Goal: Task Accomplishment & Management: Manage account settings

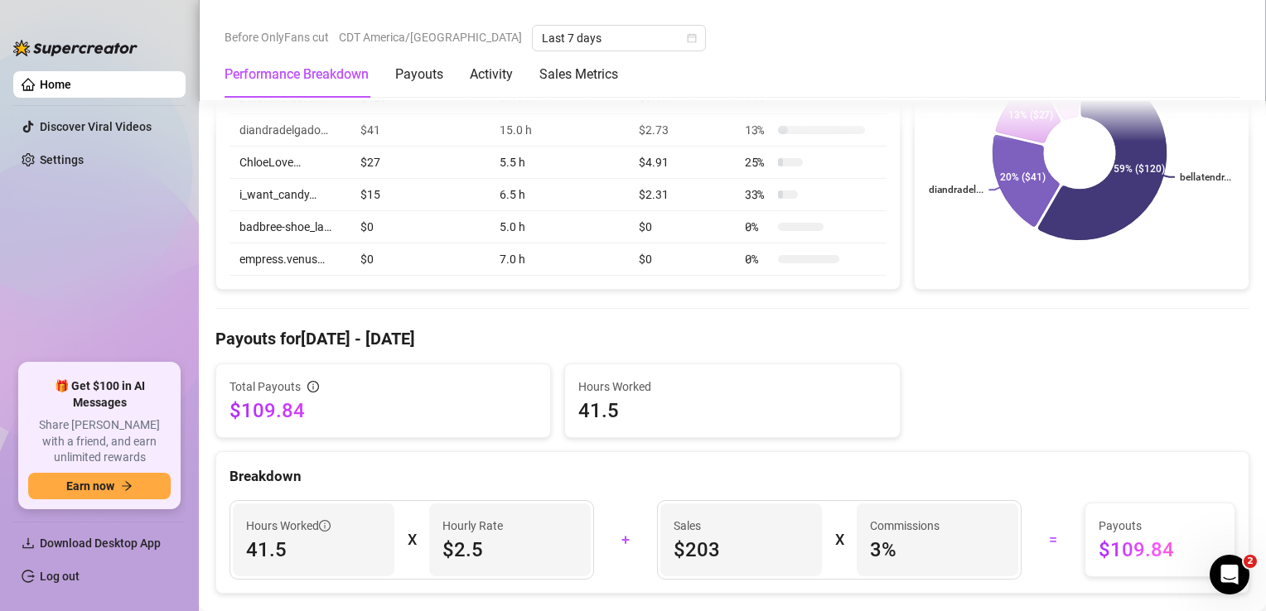
scroll to position [306, 0]
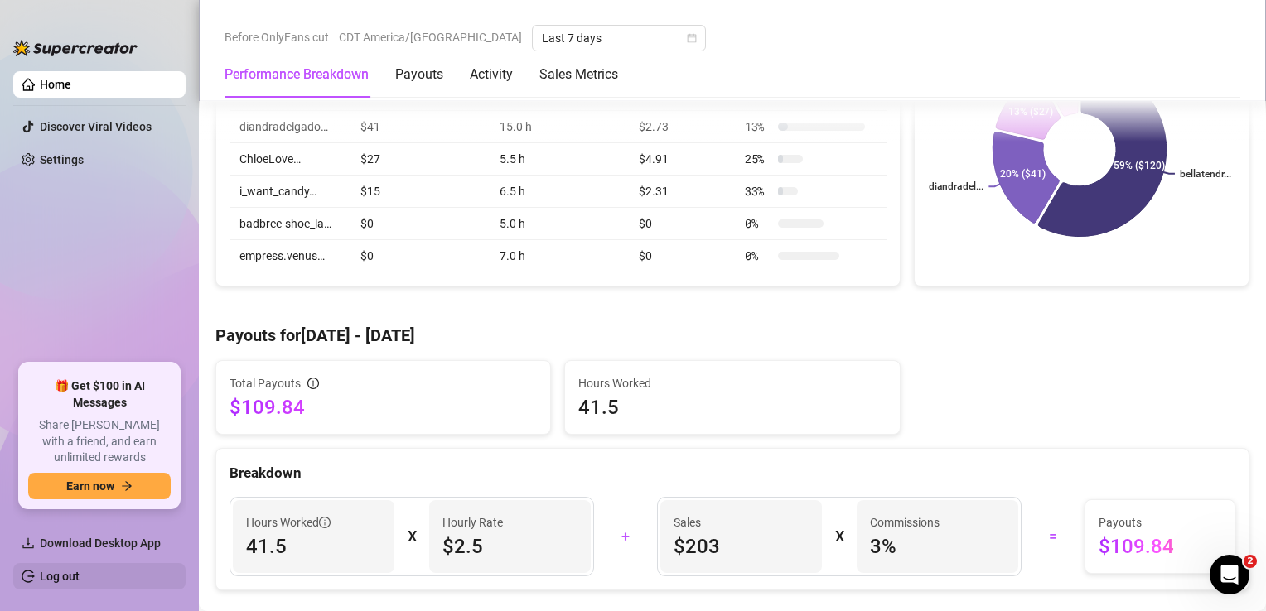
click at [54, 581] on link "Log out" at bounding box center [60, 576] width 40 height 13
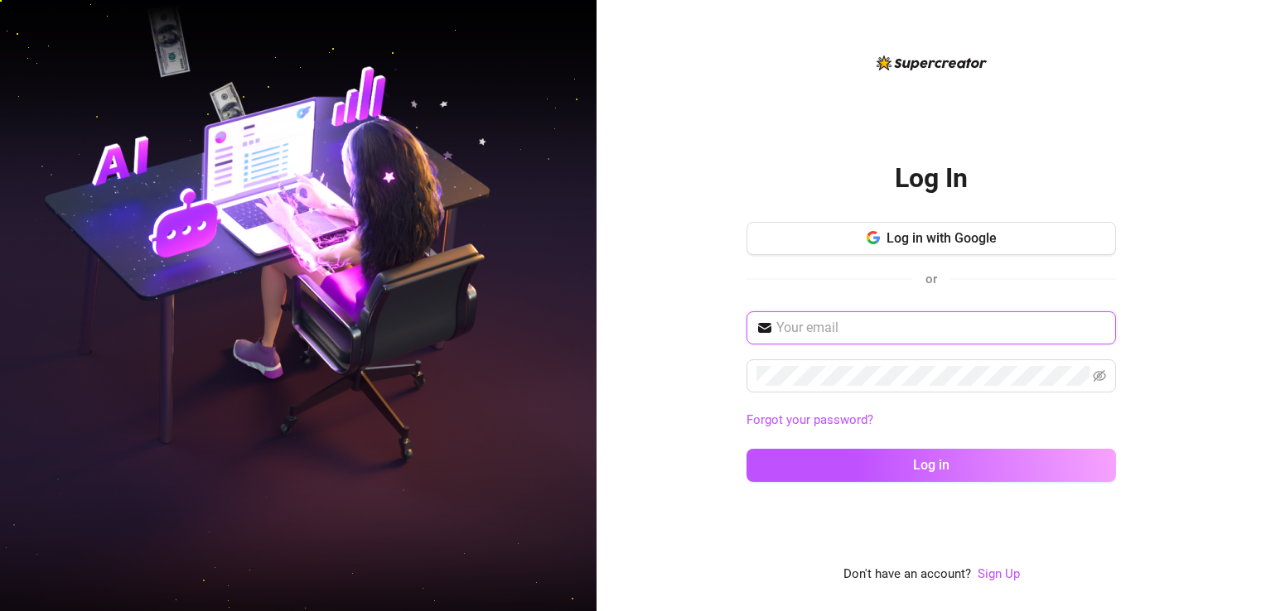
click at [813, 325] on input "text" at bounding box center [941, 328] width 330 height 20
type input "[EMAIL_ADDRESS][DOMAIN_NAME]"
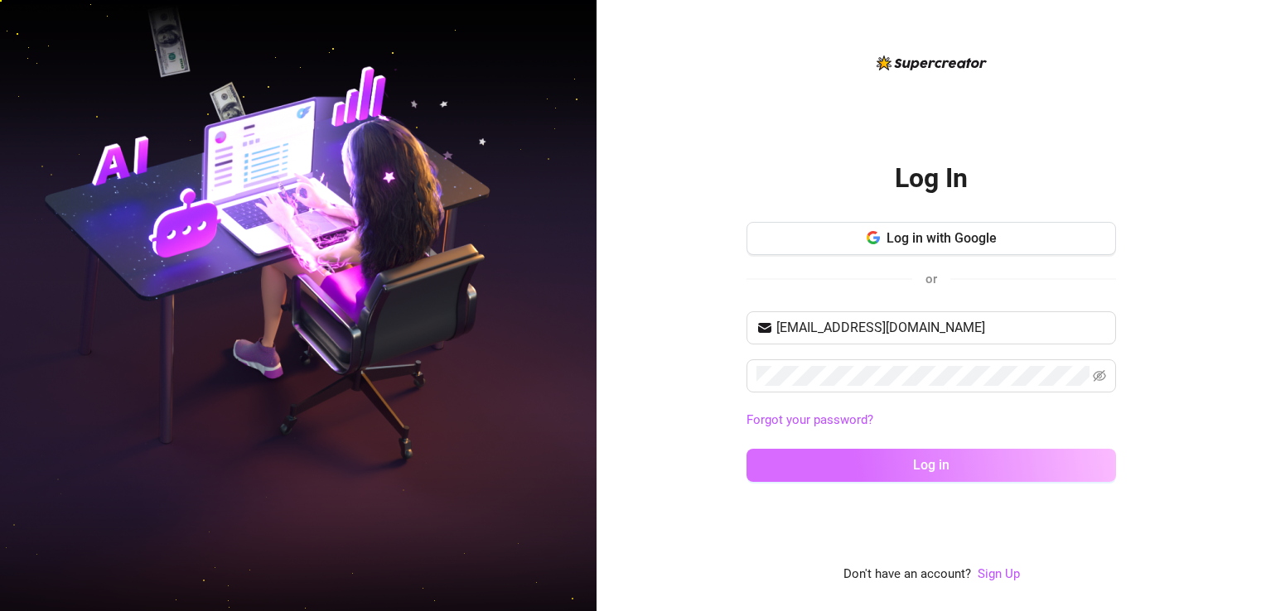
click at [768, 460] on button "Log in" at bounding box center [930, 465] width 369 height 33
